Goal: Find specific page/section

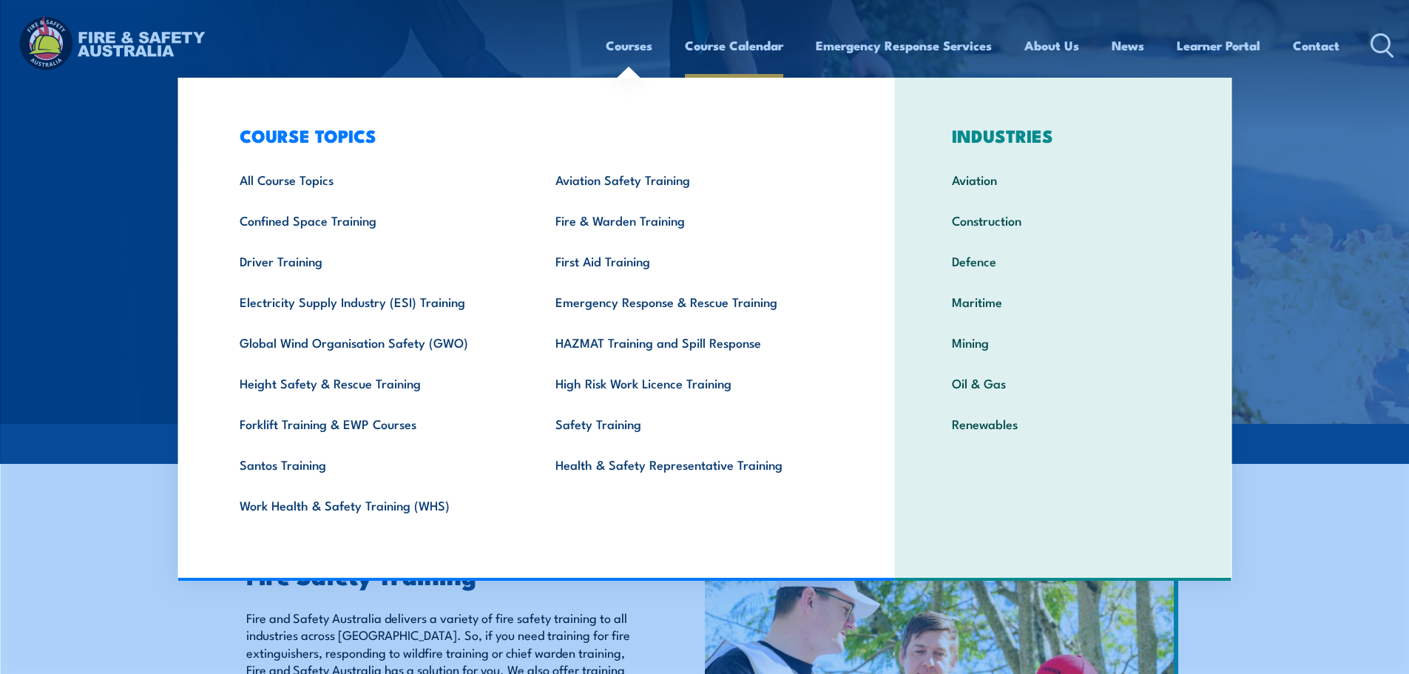
click at [729, 41] on link "Course Calendar" at bounding box center [734, 45] width 98 height 39
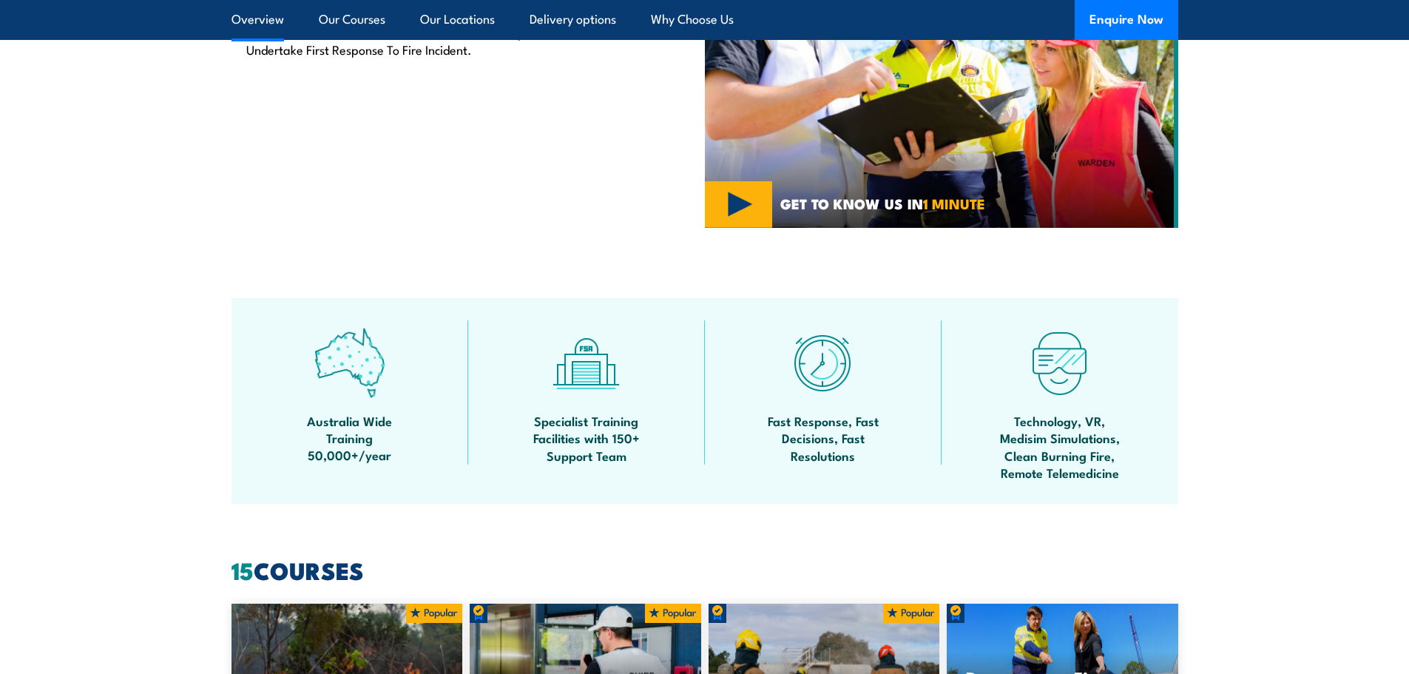
scroll to position [814, 0]
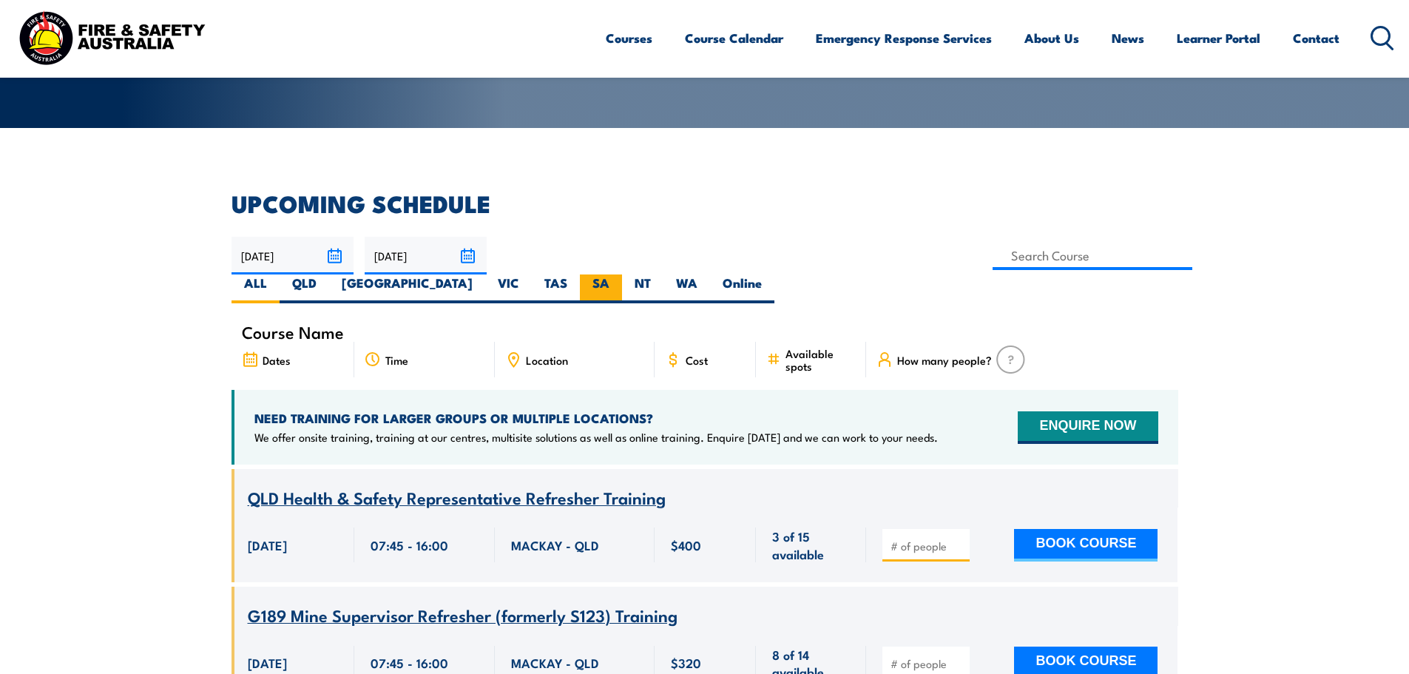
click at [622, 274] on label "SA" at bounding box center [601, 288] width 42 height 29
click at [619, 274] on input "SA" at bounding box center [614, 279] width 10 height 10
radio input "true"
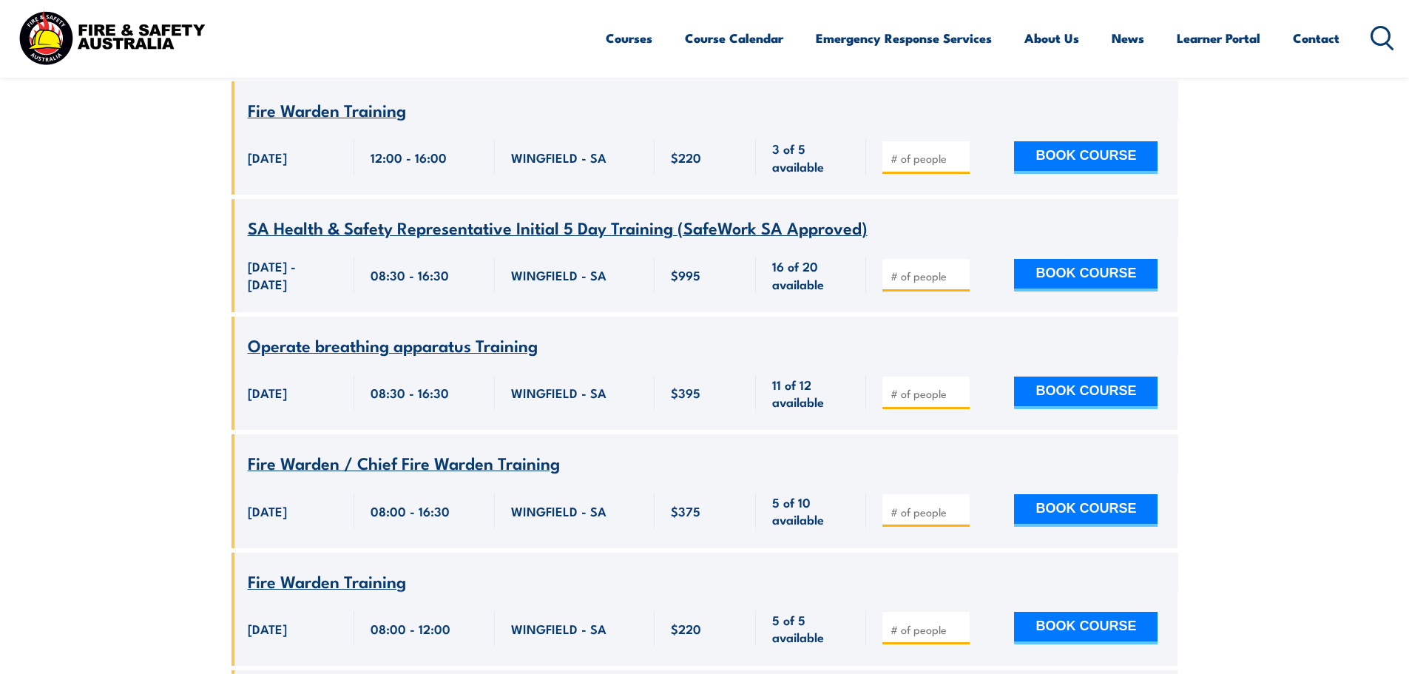
scroll to position [4408, 0]
